Goal: Information Seeking & Learning: Check status

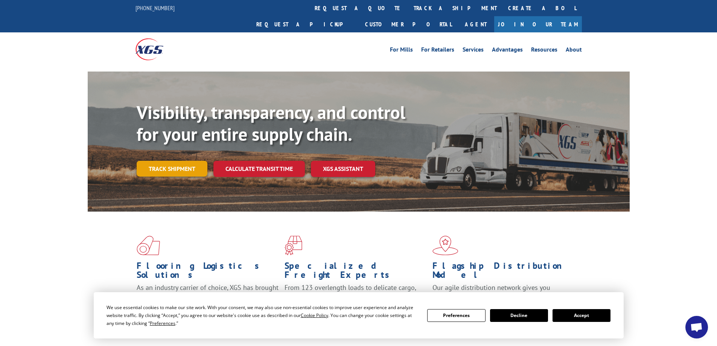
click at [193, 161] on link "Track shipment" at bounding box center [172, 169] width 71 height 16
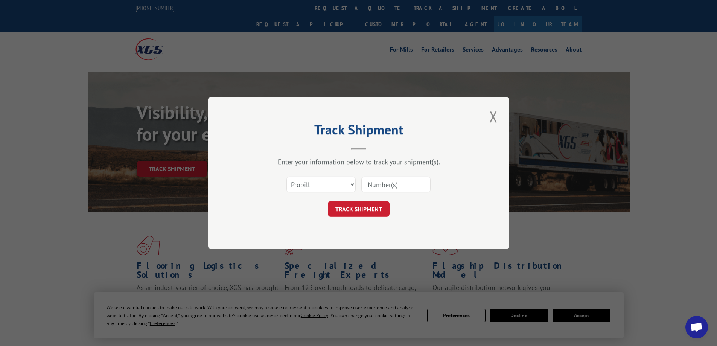
drag, startPoint x: 376, startPoint y: 187, endPoint x: 372, endPoint y: 179, distance: 9.4
click at [374, 183] on input at bounding box center [395, 184] width 69 height 16
paste input "15983618"
type input "15983618"
click at [352, 218] on div "Track Shipment Enter your information below to track your shipment(s). Select c…" at bounding box center [358, 173] width 301 height 152
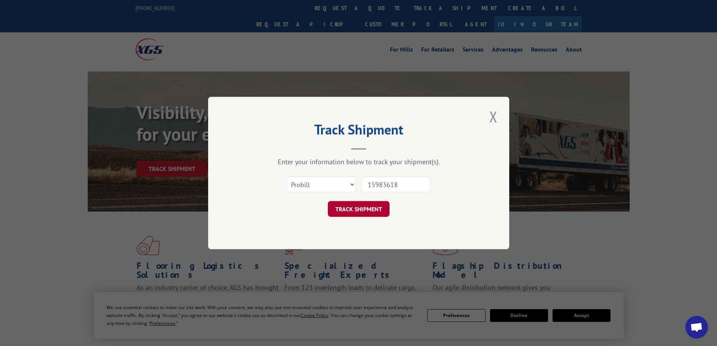
click at [356, 206] on button "TRACK SHIPMENT" at bounding box center [359, 209] width 62 height 16
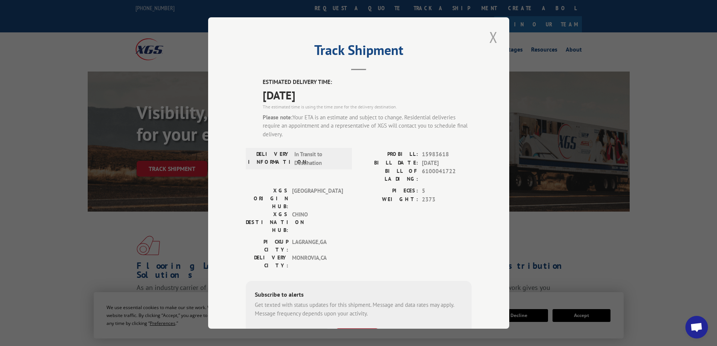
click at [488, 36] on button "Close modal" at bounding box center [493, 37] width 13 height 21
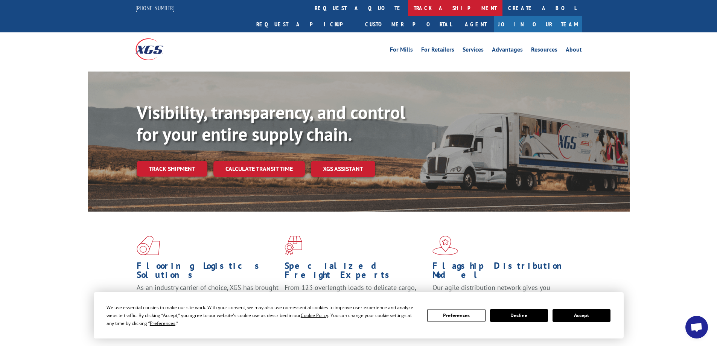
click at [408, 4] on link "track a shipment" at bounding box center [455, 8] width 94 height 16
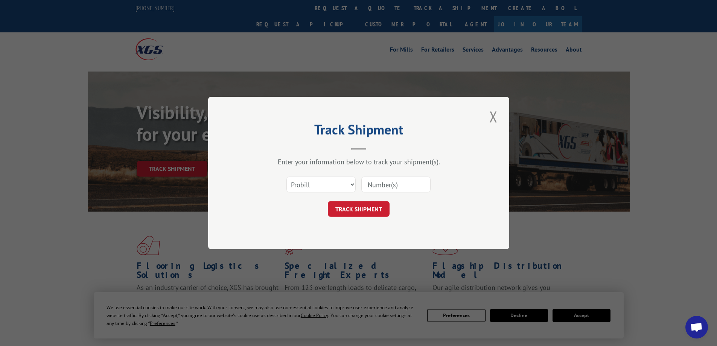
click at [388, 184] on input at bounding box center [395, 184] width 69 height 16
paste input "15983643"
type input "15983643"
click at [367, 208] on button "TRACK SHIPMENT" at bounding box center [359, 209] width 62 height 16
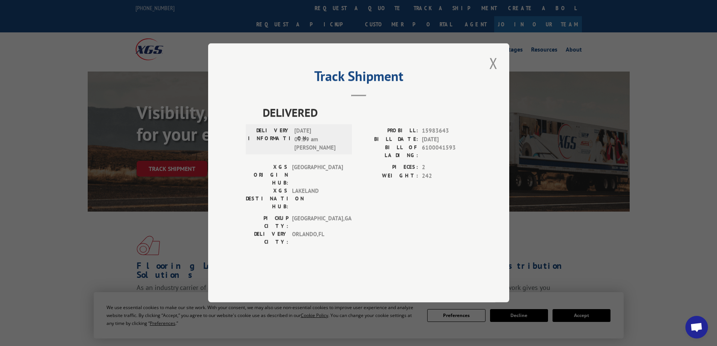
click at [492, 73] on button "Close modal" at bounding box center [493, 63] width 13 height 21
